Goal: Share content

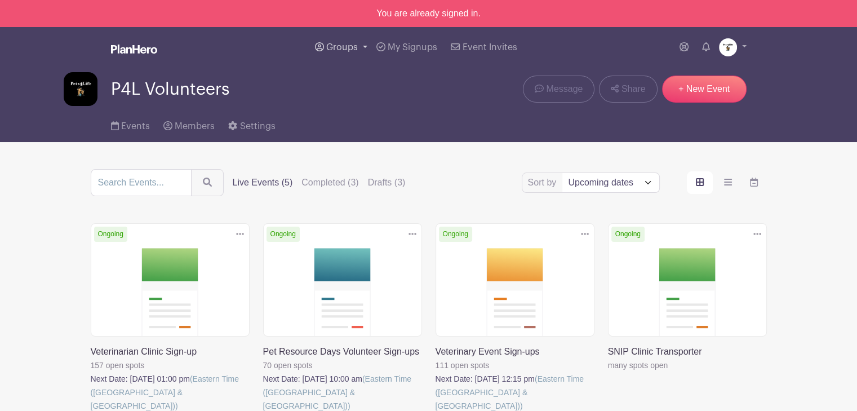
click at [336, 41] on link "Groups" at bounding box center [341, 47] width 61 height 41
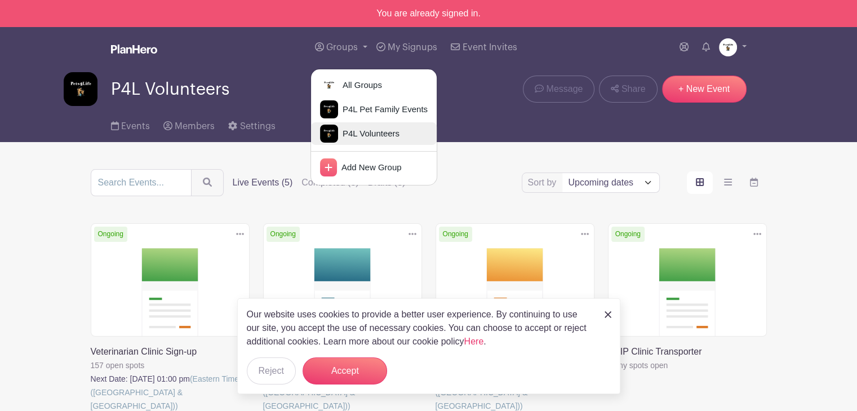
click at [371, 135] on span "P4L Volunteers" at bounding box center [368, 133] width 61 height 13
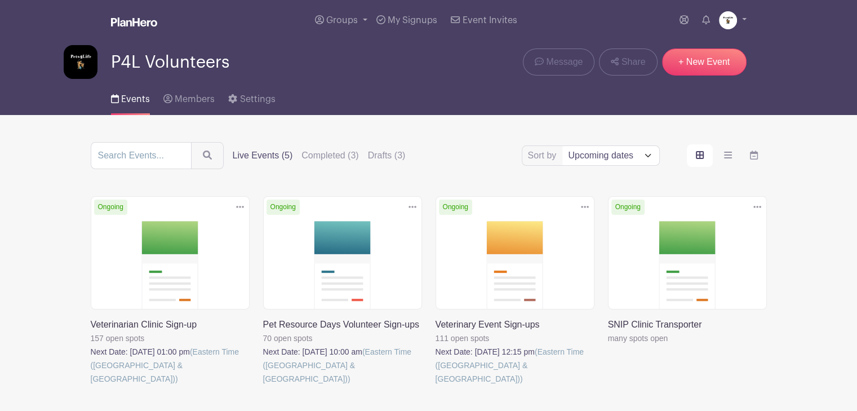
click at [608, 345] on link at bounding box center [608, 345] width 0 height 0
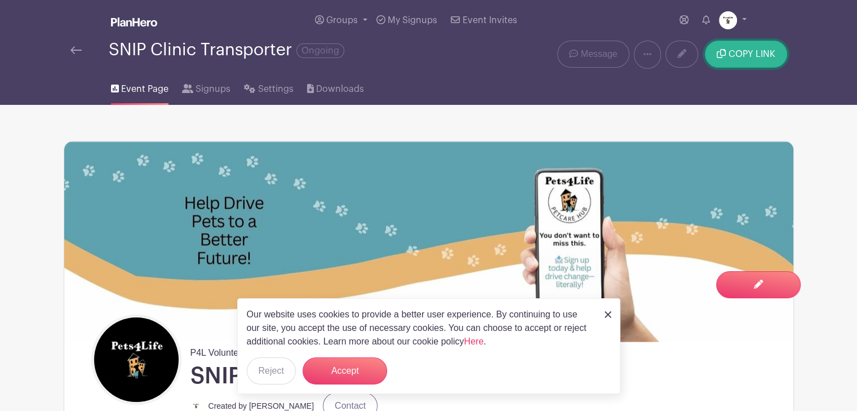
click at [747, 48] on button "COPY LINK" at bounding box center [746, 54] width 82 height 27
